Goal: Contribute content

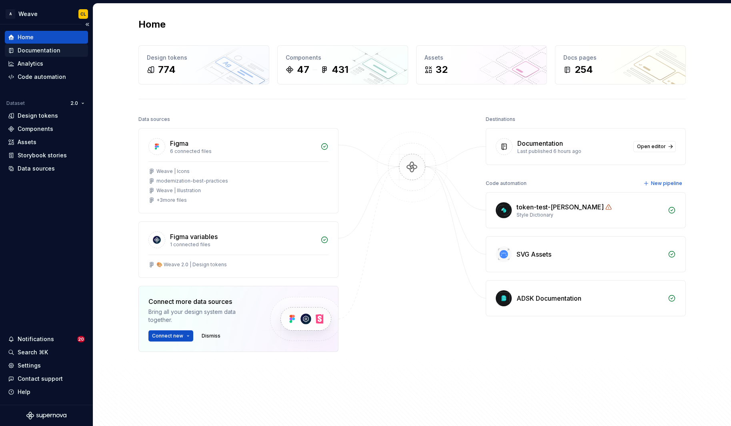
click at [37, 49] on div "Documentation" at bounding box center [39, 50] width 43 height 8
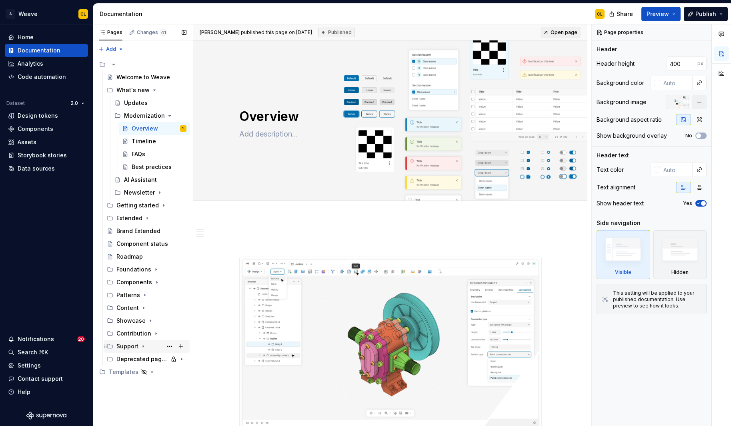
click at [126, 345] on div "Support" at bounding box center [127, 346] width 22 height 8
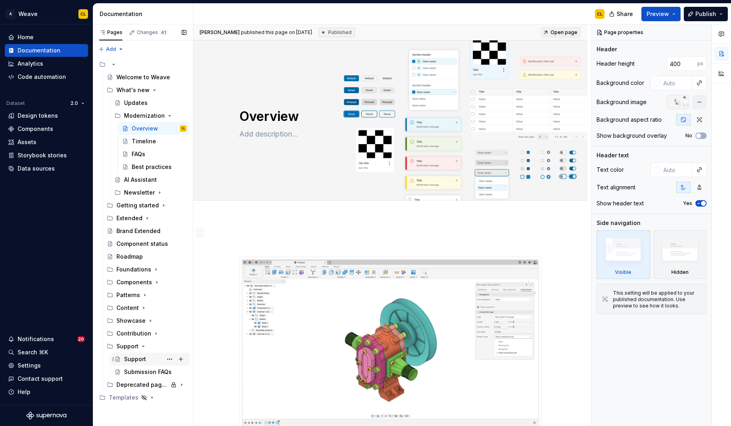
click at [128, 359] on div "Support" at bounding box center [135, 359] width 22 height 8
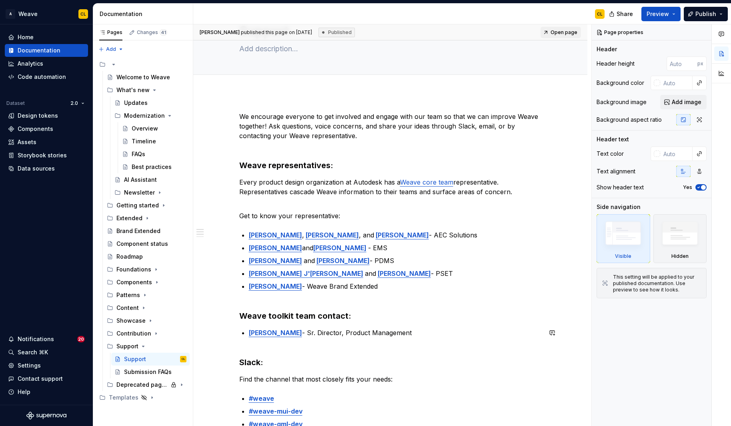
scroll to position [46, 0]
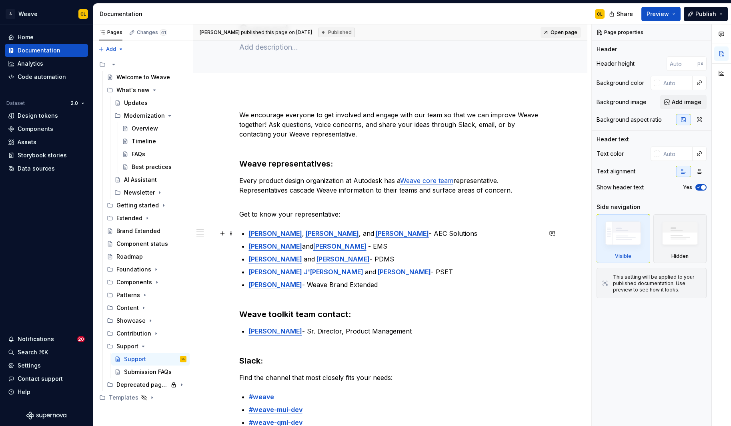
type textarea "*"
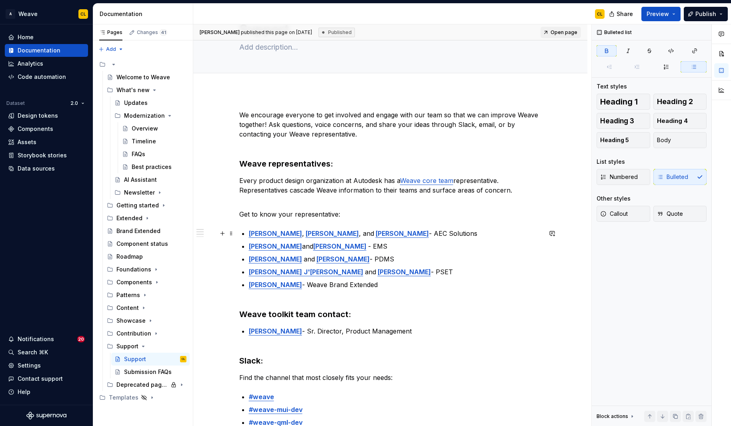
click at [342, 235] on p "[PERSON_NAME] , [PERSON_NAME] , and [PERSON_NAME] - AEC Solutions" at bounding box center [395, 234] width 293 height 10
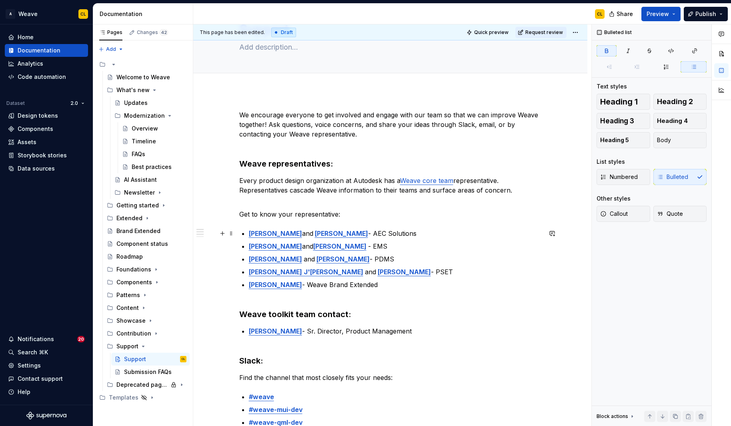
click at [385, 233] on p "[PERSON_NAME] and [PERSON_NAME] - AEC Solutions" at bounding box center [395, 234] width 293 height 10
click at [410, 228] on div "We encourage everyone to get involved and engage with our team so that we can i…" at bounding box center [390, 298] width 303 height 376
click at [579, 30] on html "A Weave CL Home Documentation Analytics Code automation Dataset 2.0 Design toke…" at bounding box center [365, 213] width 731 height 426
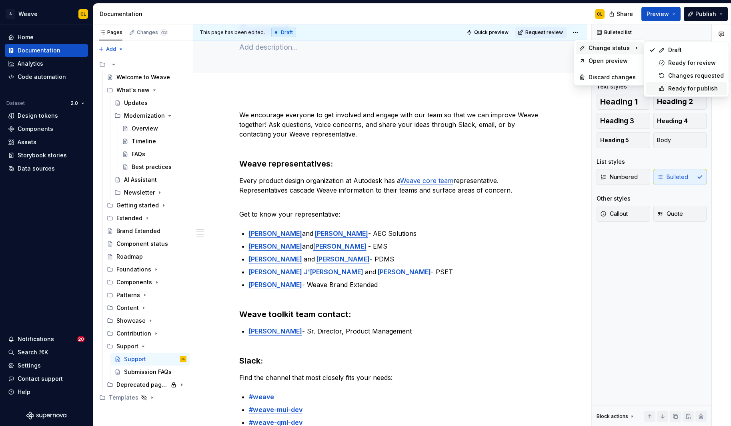
click at [672, 86] on div "Ready for publish" at bounding box center [696, 88] width 56 height 8
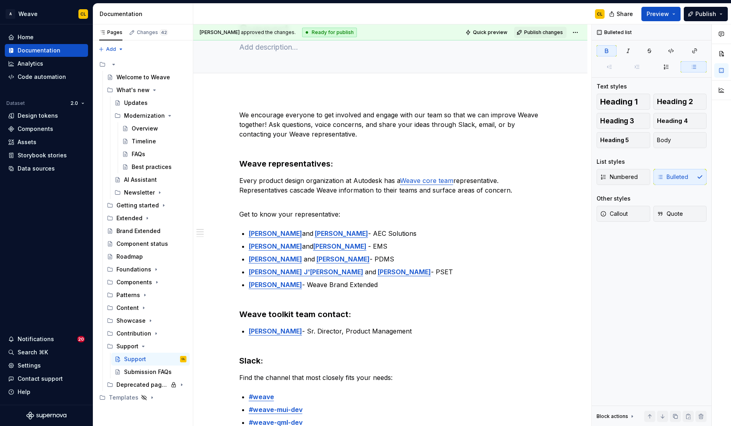
scroll to position [0, 0]
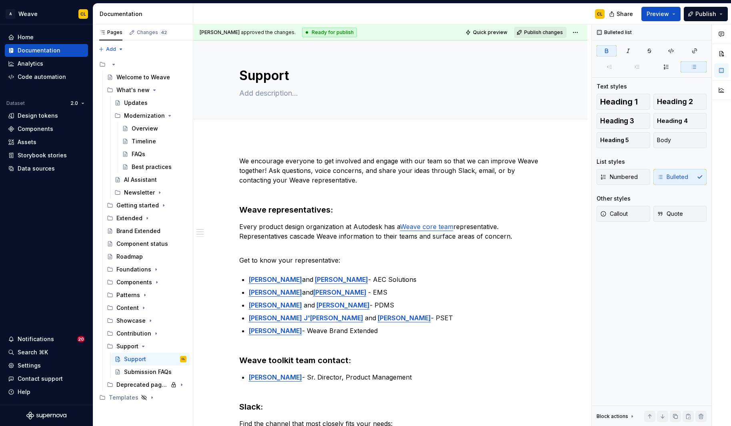
click at [548, 33] on span "Publish changes" at bounding box center [543, 32] width 39 height 6
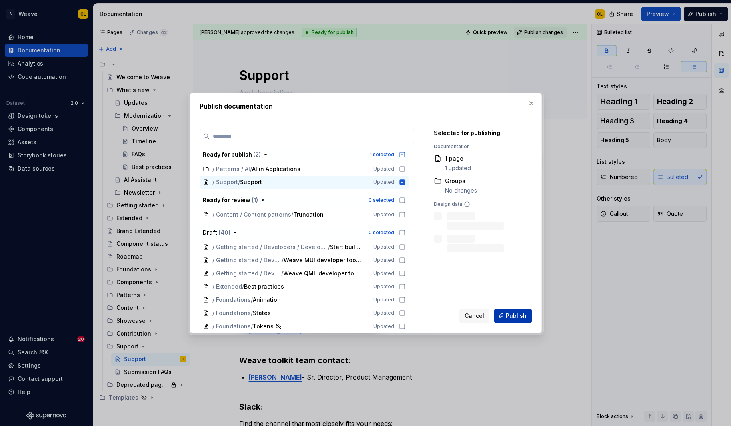
click at [516, 314] on span "Publish" at bounding box center [516, 316] width 21 height 8
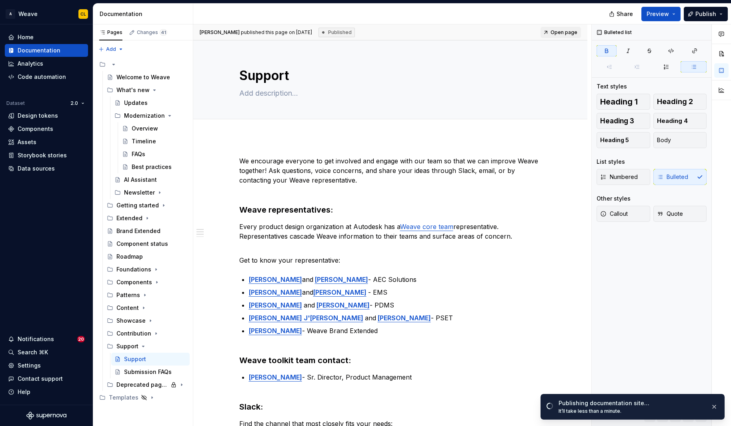
type textarea "*"
